Goal: Information Seeking & Learning: Learn about a topic

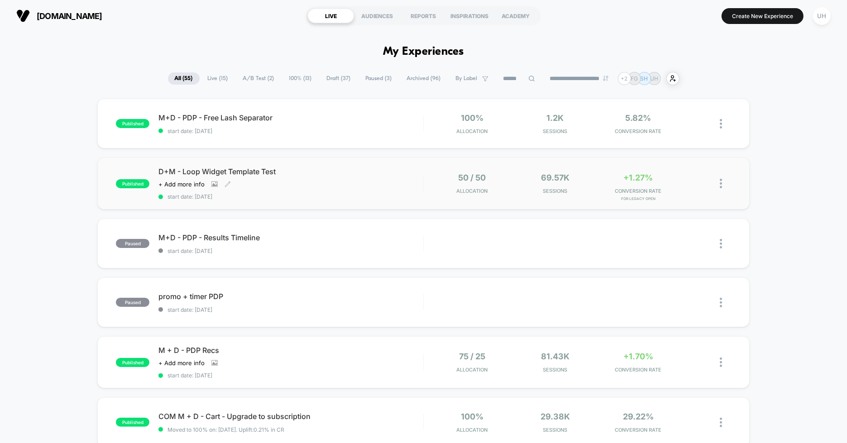
click at [395, 176] on div "D+M - Loop Widget Template Test Click to view images Click to edit experience d…" at bounding box center [290, 183] width 265 height 33
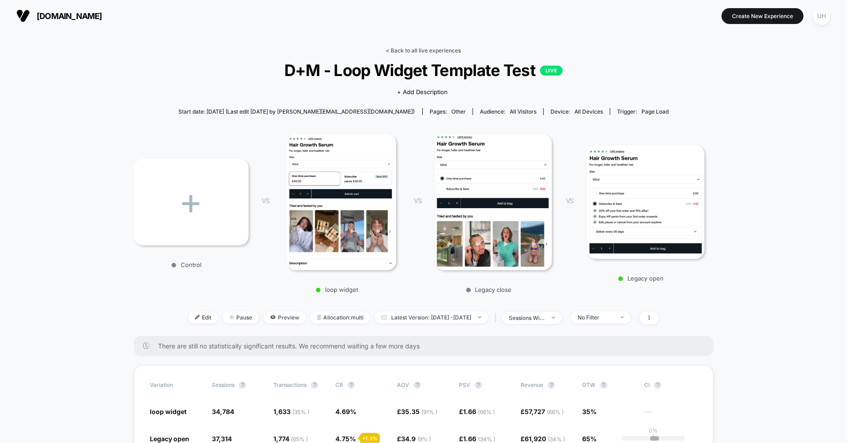
click at [399, 47] on link "< Back to all live experiences" at bounding box center [423, 50] width 75 height 7
